Goal: Information Seeking & Learning: Learn about a topic

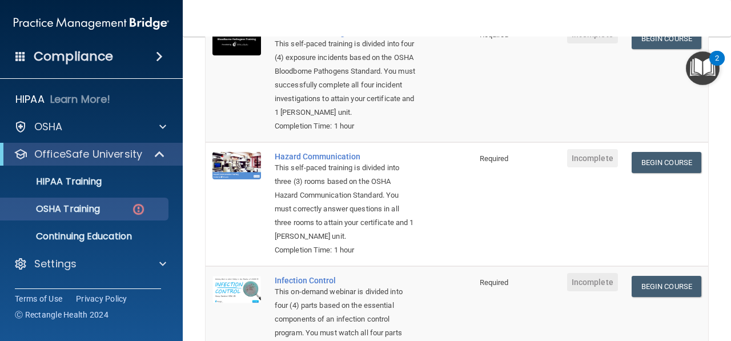
scroll to position [175, 0]
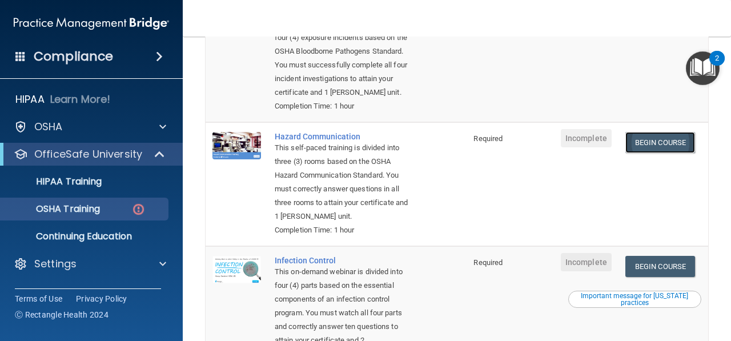
click at [652, 152] on link "Begin Course" at bounding box center [661, 142] width 70 height 21
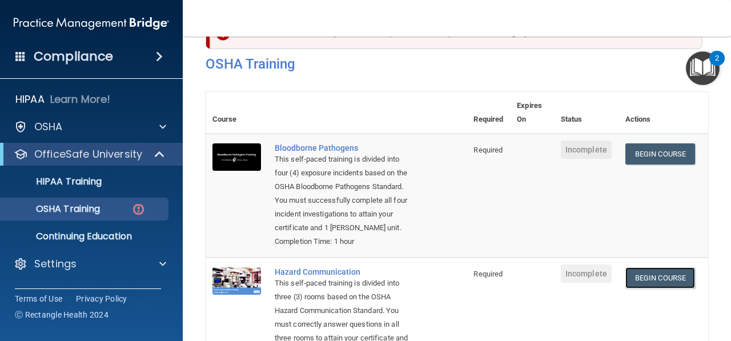
scroll to position [0, 0]
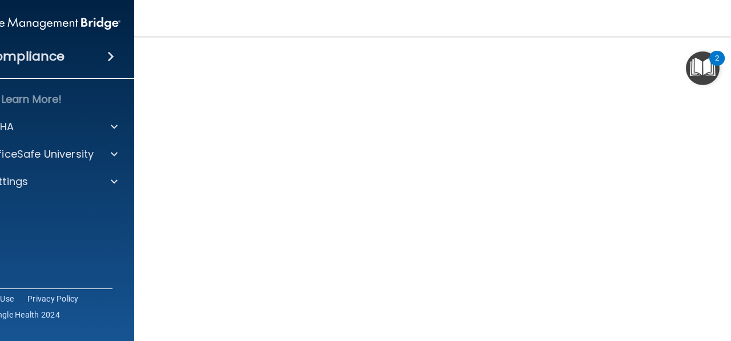
scroll to position [72, 0]
